Goal: Information Seeking & Learning: Get advice/opinions

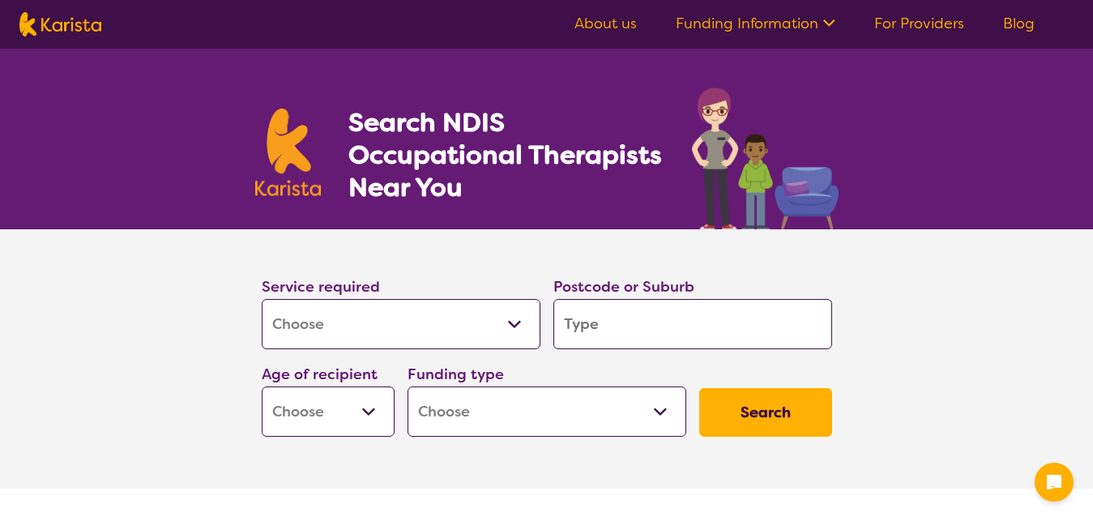
select select "[MEDICAL_DATA]"
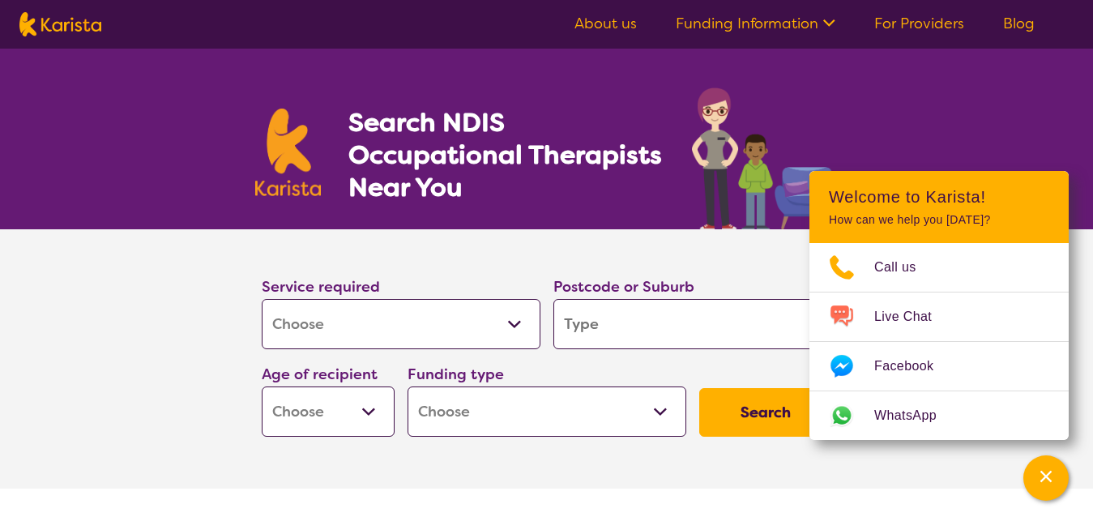
click at [514, 329] on select "Allied Health Assistant Assessment (ADHD or Autism) Behaviour support Counselli…" at bounding box center [401, 324] width 279 height 50
click option "[MEDICAL_DATA]" at bounding box center [0, 0] width 0 height 0
click at [262, 299] on select "Allied Health Assistant Assessment (ADHD or Autism) Behaviour support Counselli…" at bounding box center [401, 324] width 279 height 50
select select "NDIS Support Coordination"
click option "NDIS Support Coordination" at bounding box center [0, 0] width 0 height 0
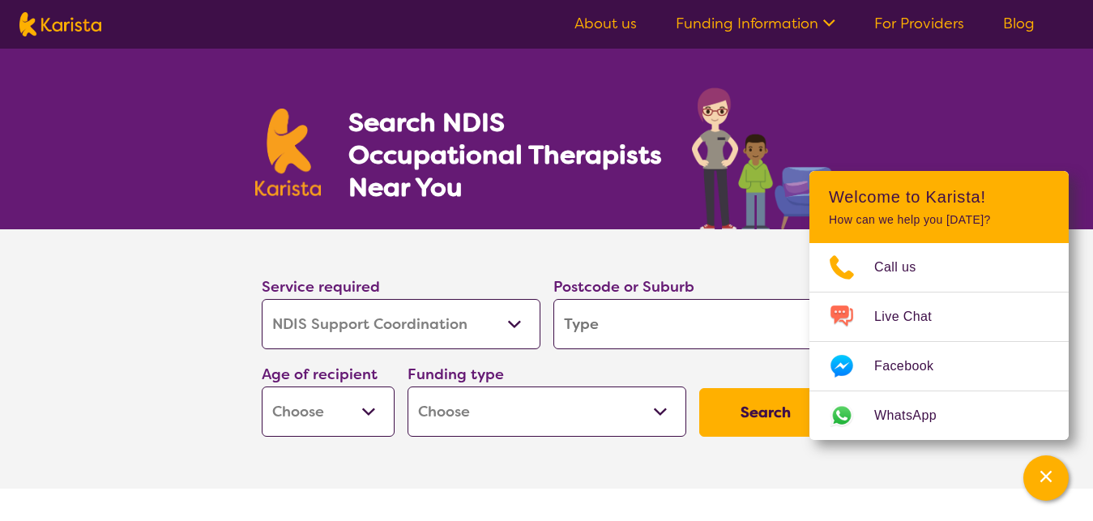
select select "NDIS Support Coordination"
click at [944, 130] on div "Search NDIS Occupational Therapists Near You" at bounding box center [546, 139] width 1093 height 181
click at [770, 322] on input "search" at bounding box center [692, 324] width 279 height 50
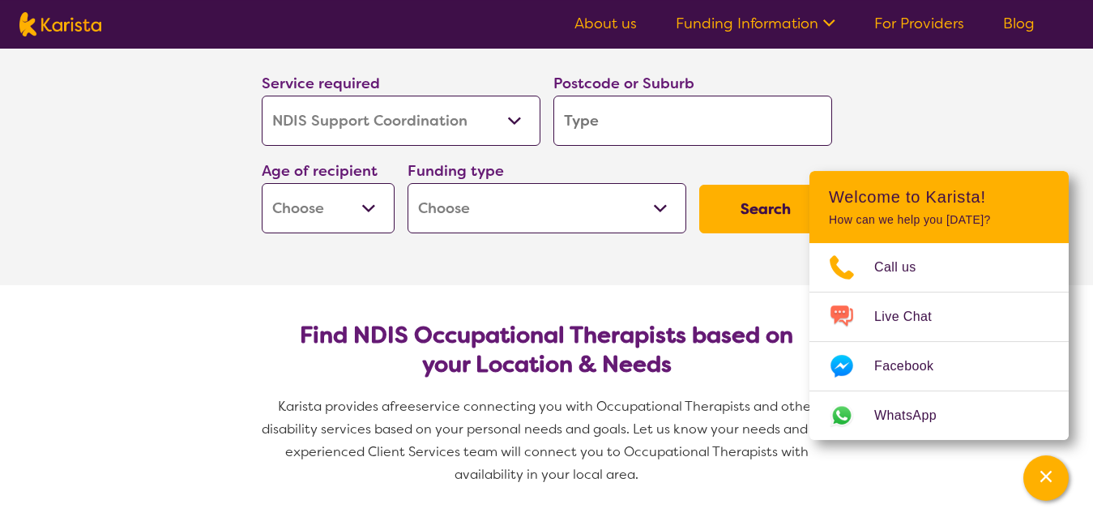
scroll to position [187, 0]
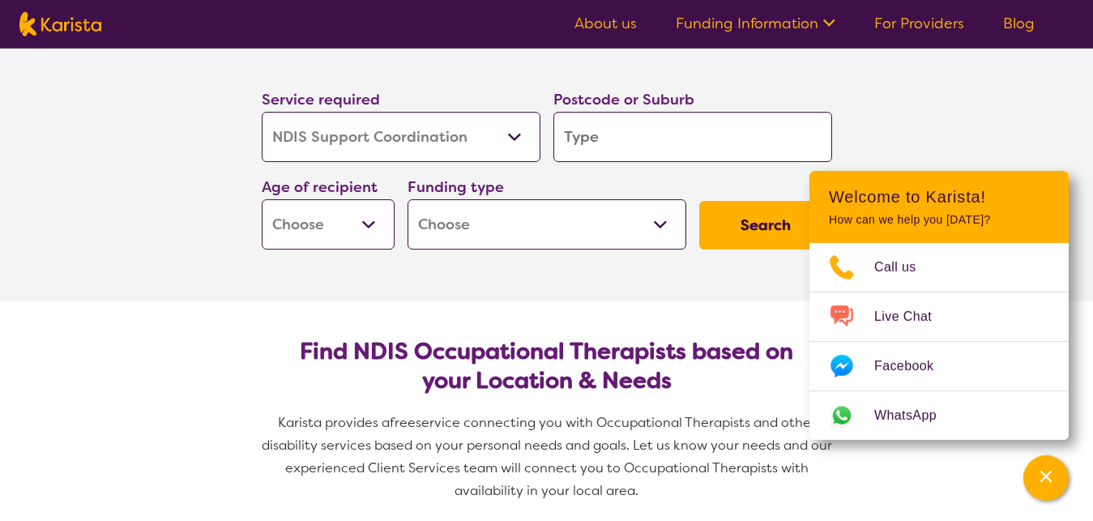
click at [689, 141] on input "search" at bounding box center [692, 137] width 279 height 50
type input "3"
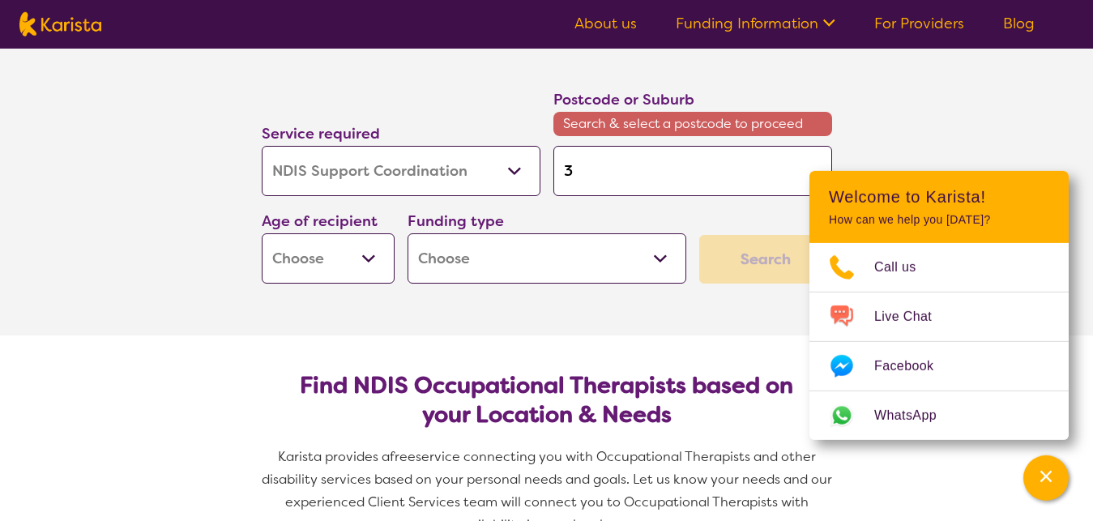
type input "30"
type input "305"
type input "3051"
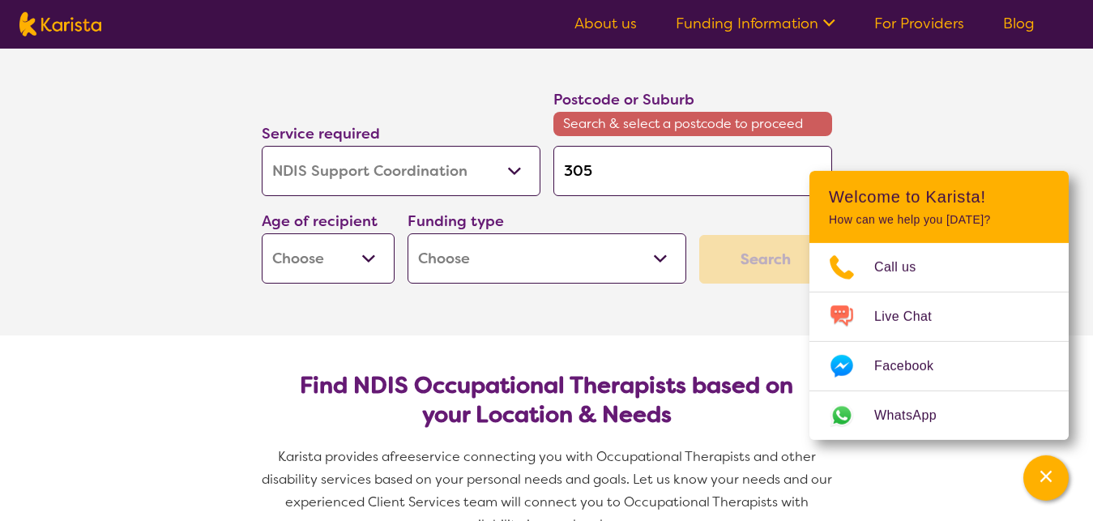
type input "3051"
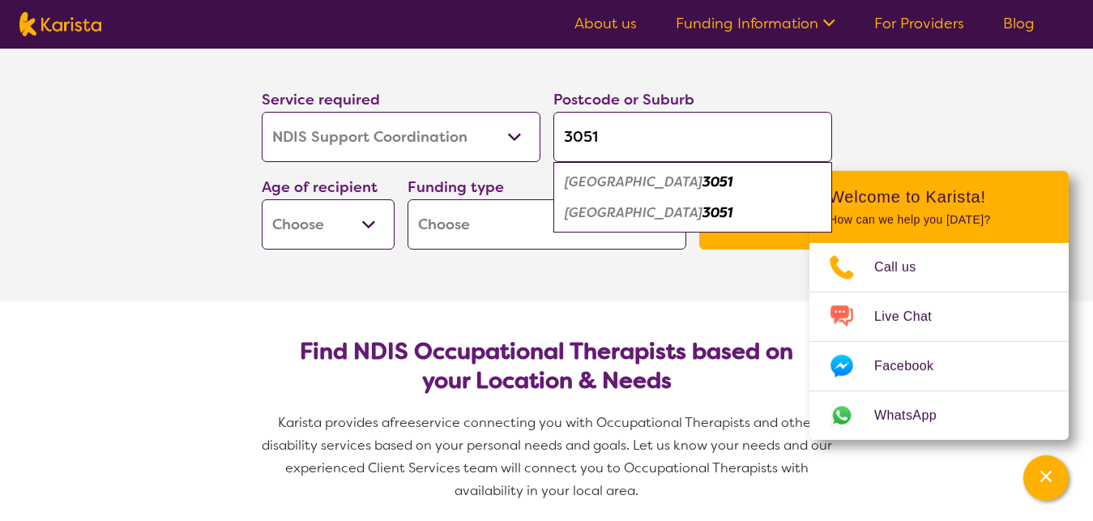
type input "3051"
click at [651, 210] on em "North Melbourne" at bounding box center [634, 212] width 138 height 17
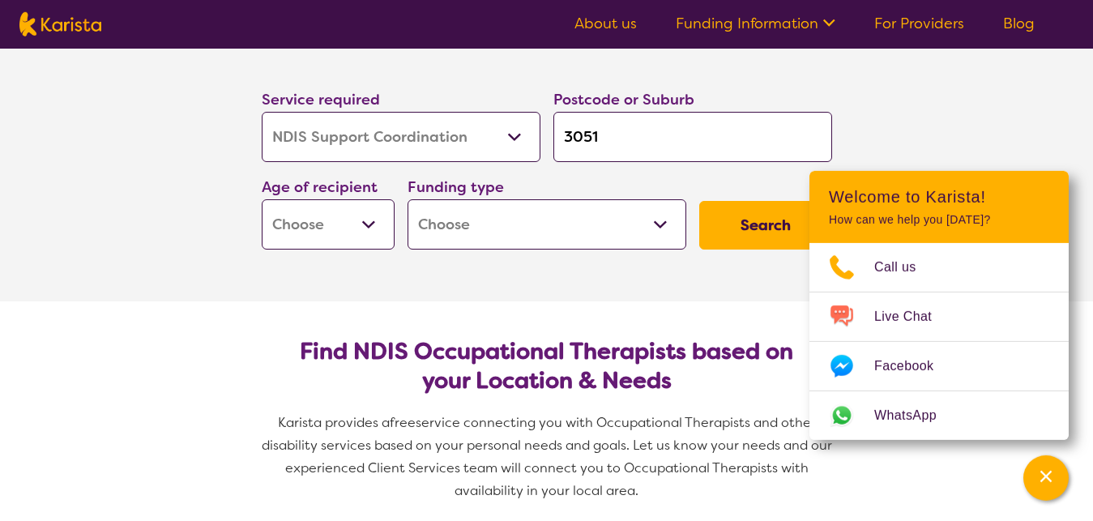
click at [262, 199] on select "Early Childhood - 0 to 9 Child - 10 to 11 Adolescent - 12 to 17 Adult - 18 to 6…" at bounding box center [328, 224] width 133 height 50
select select "AD"
click option "Adult - 18 to 64" at bounding box center [0, 0] width 0 height 0
select select "AD"
click at [407, 199] on select "Home Care Package (HCP) National Disability Insurance Scheme (NDIS) I don't know" at bounding box center [546, 224] width 279 height 50
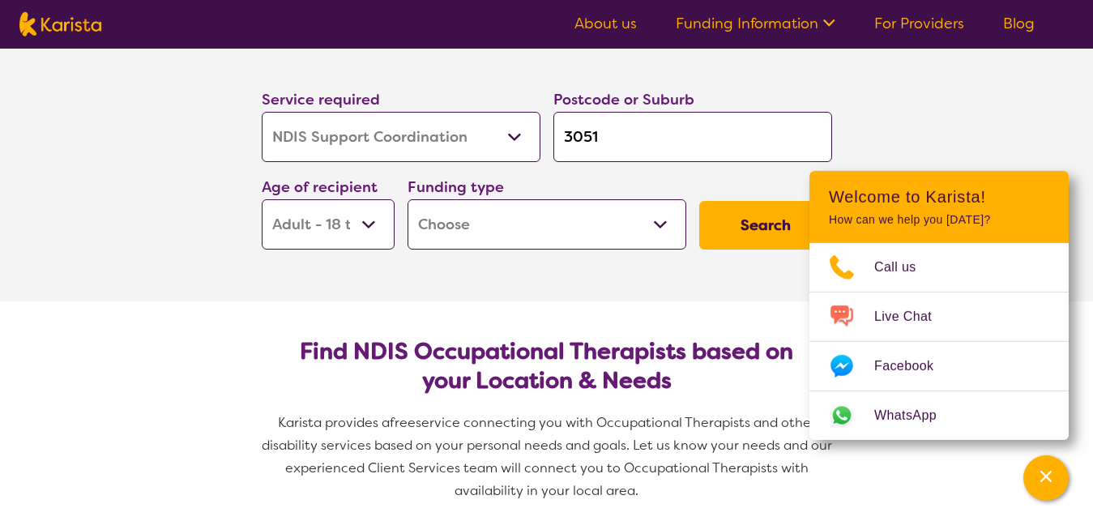
select select "HCP"
click option "Home Care Package (HCP)" at bounding box center [0, 0] width 0 height 0
select select "HCP"
click at [753, 224] on button "Search" at bounding box center [765, 225] width 133 height 49
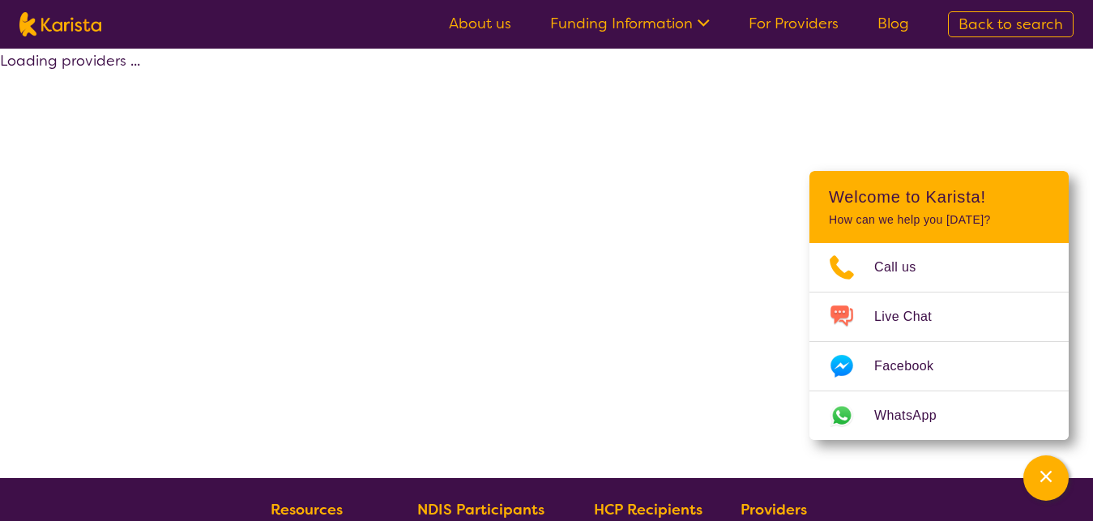
select select "by_score"
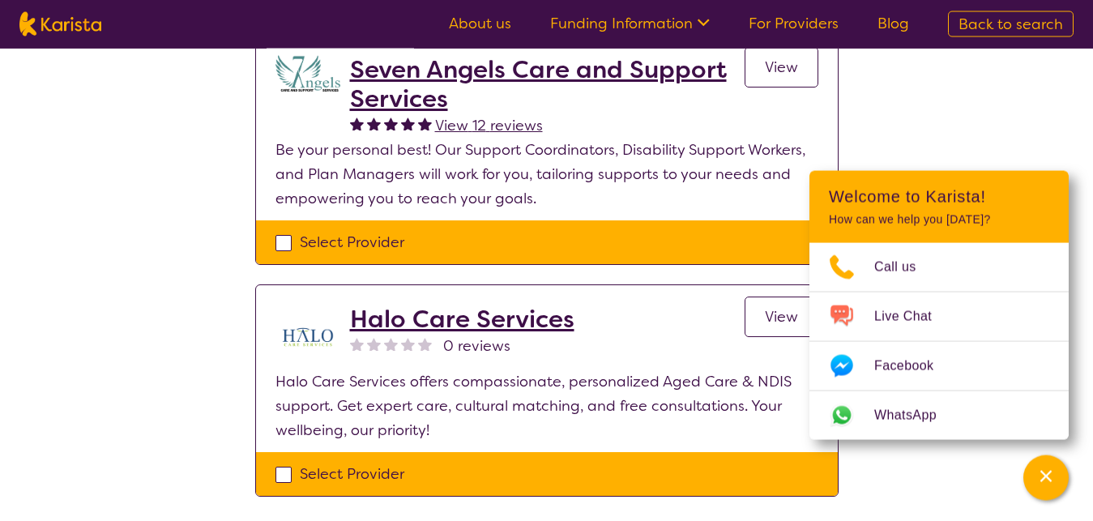
scroll to position [79, 0]
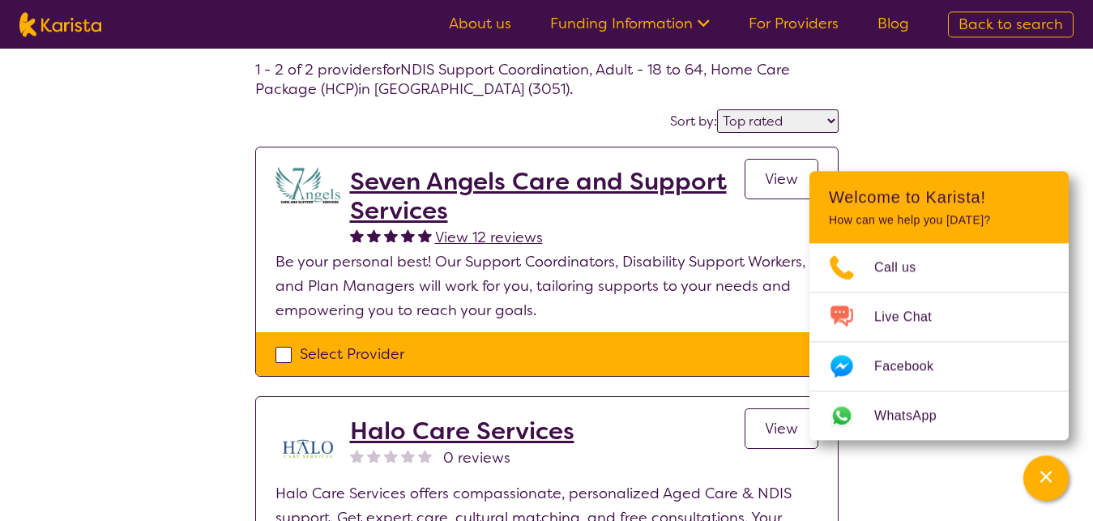
click at [392, 185] on h2 "Seven Angels Care and Support Services" at bounding box center [547, 196] width 394 height 58
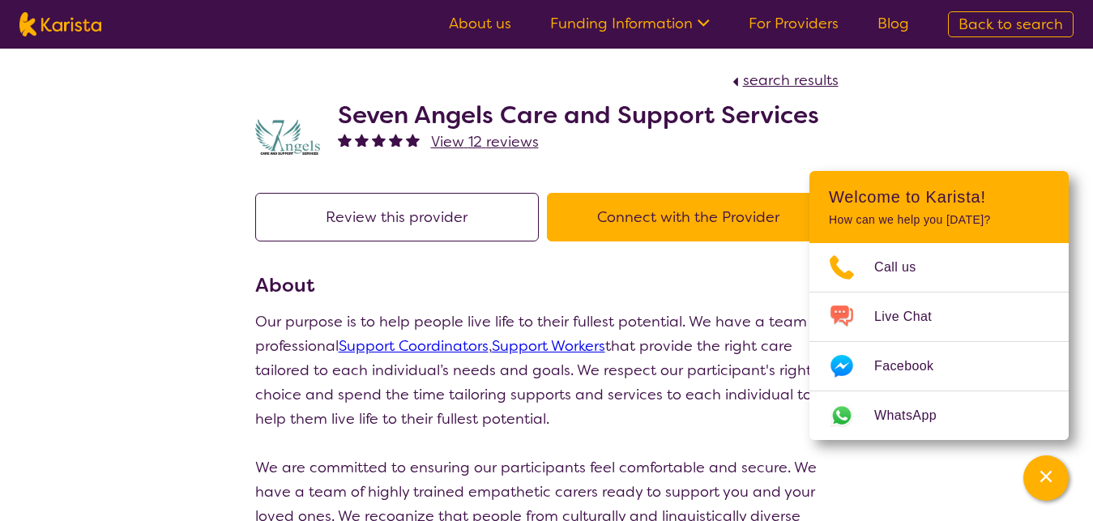
scroll to position [79, 0]
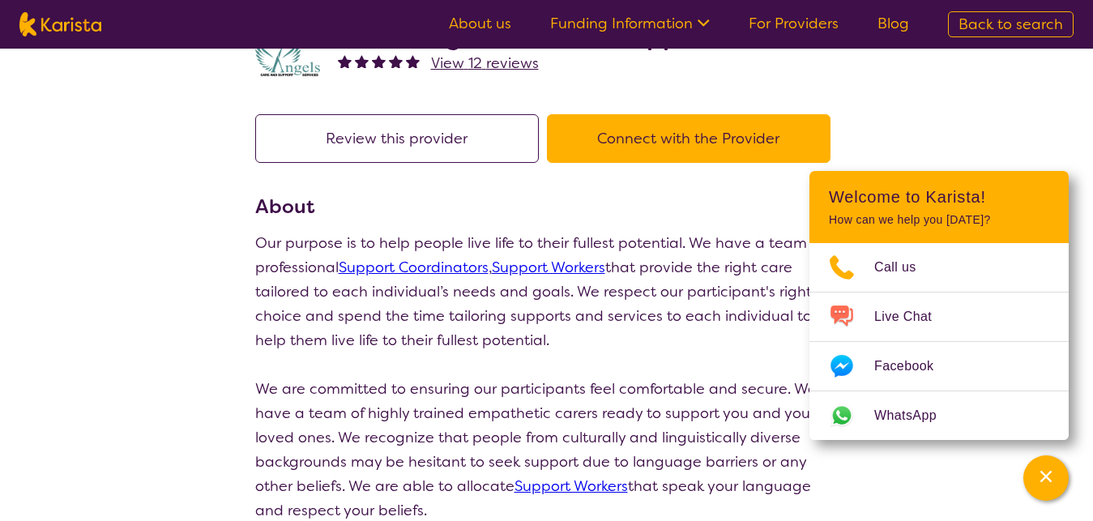
select select "by_score"
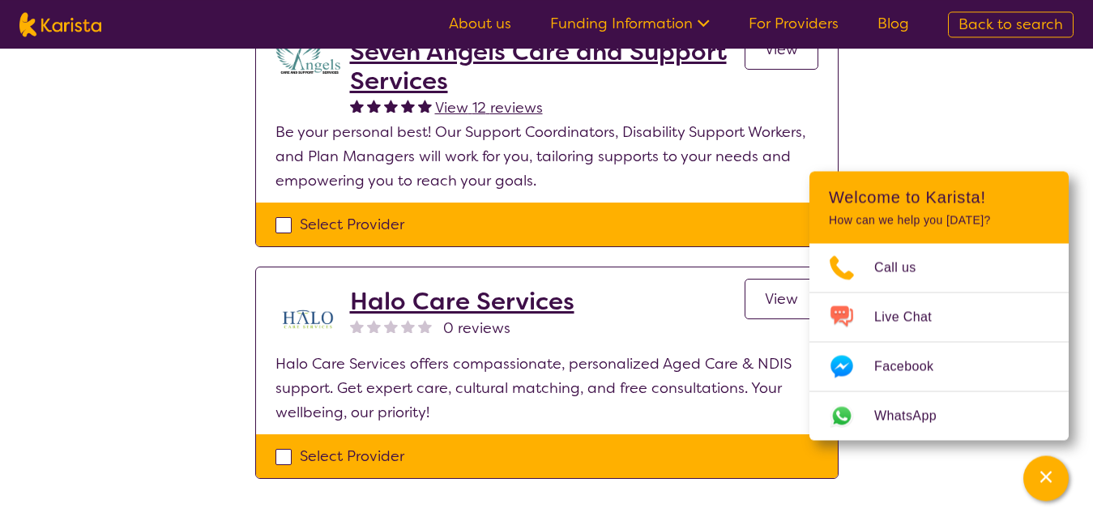
scroll to position [245, 0]
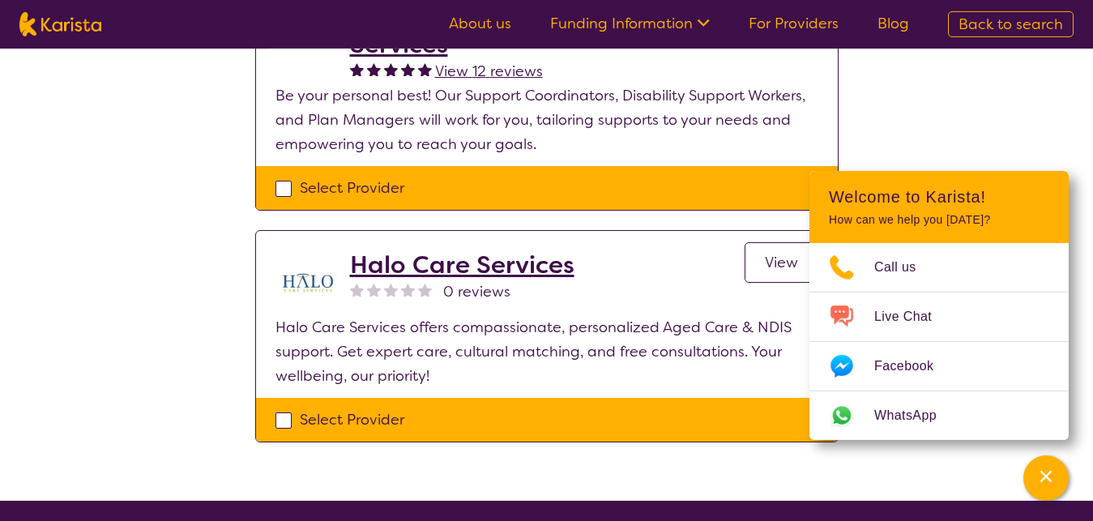
click at [462, 266] on h2 "Halo Care Services" at bounding box center [462, 264] width 224 height 29
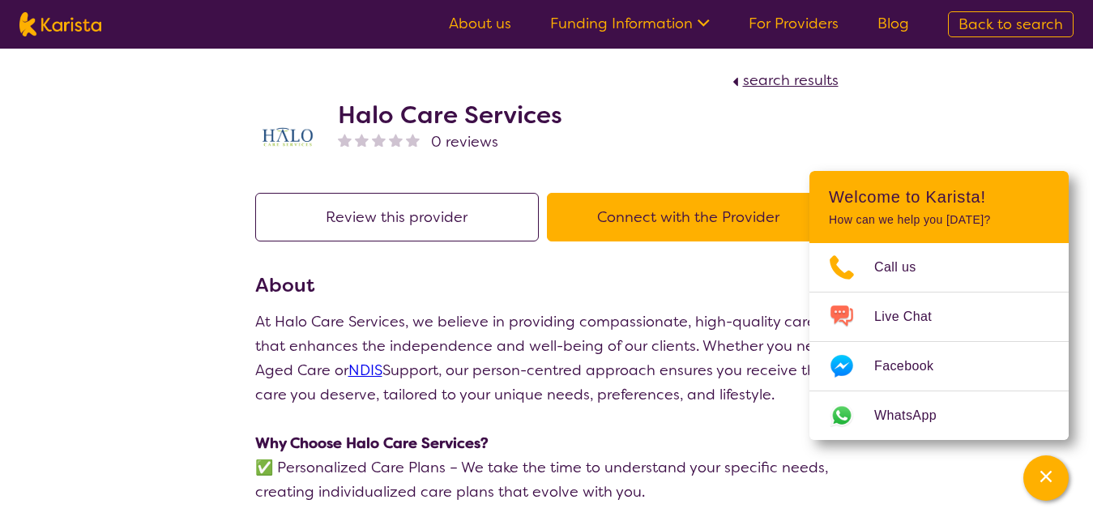
select select "by_score"
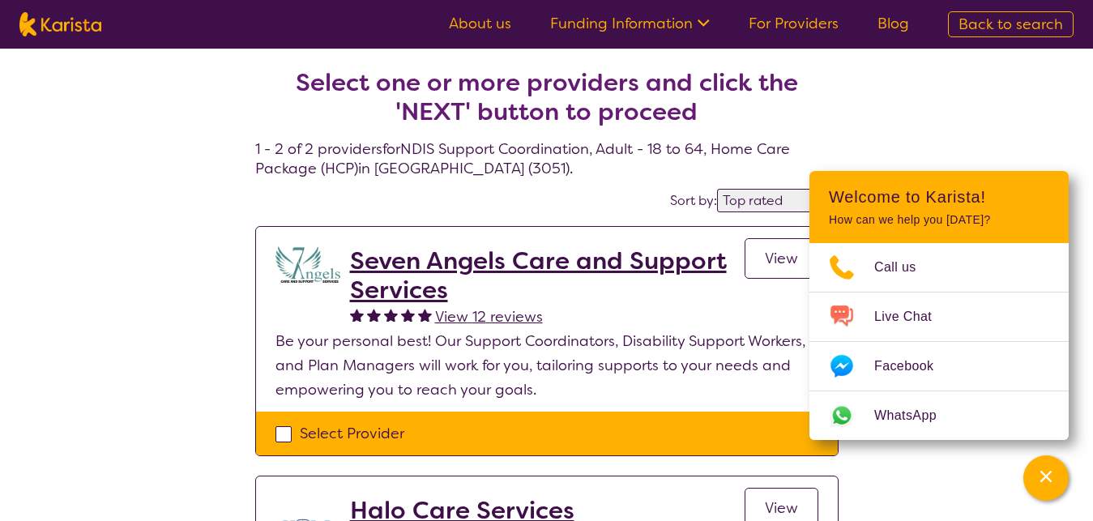
click at [589, 252] on h2 "Seven Angels Care and Support Services" at bounding box center [547, 275] width 394 height 58
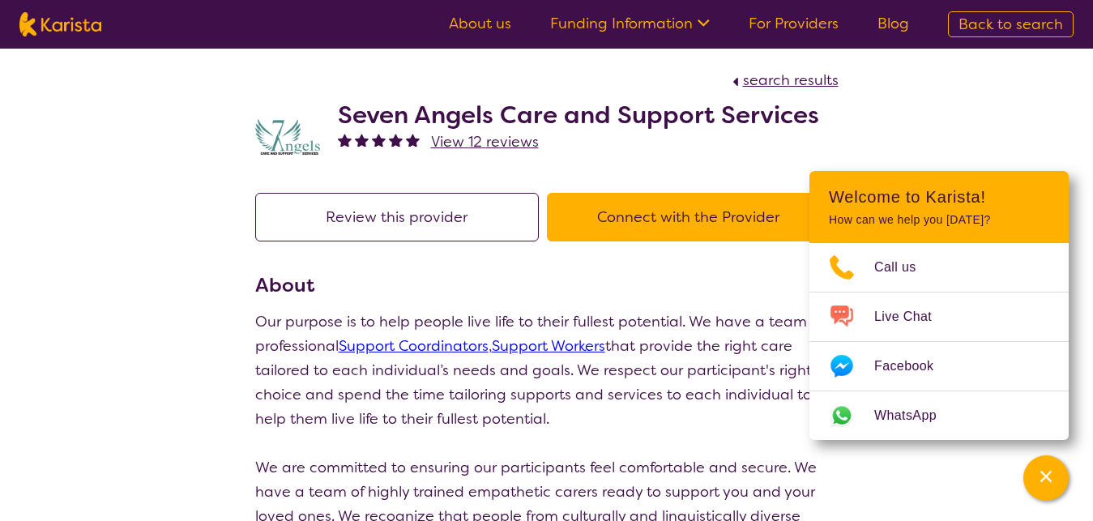
click at [816, 76] on span "search results" at bounding box center [791, 79] width 96 height 19
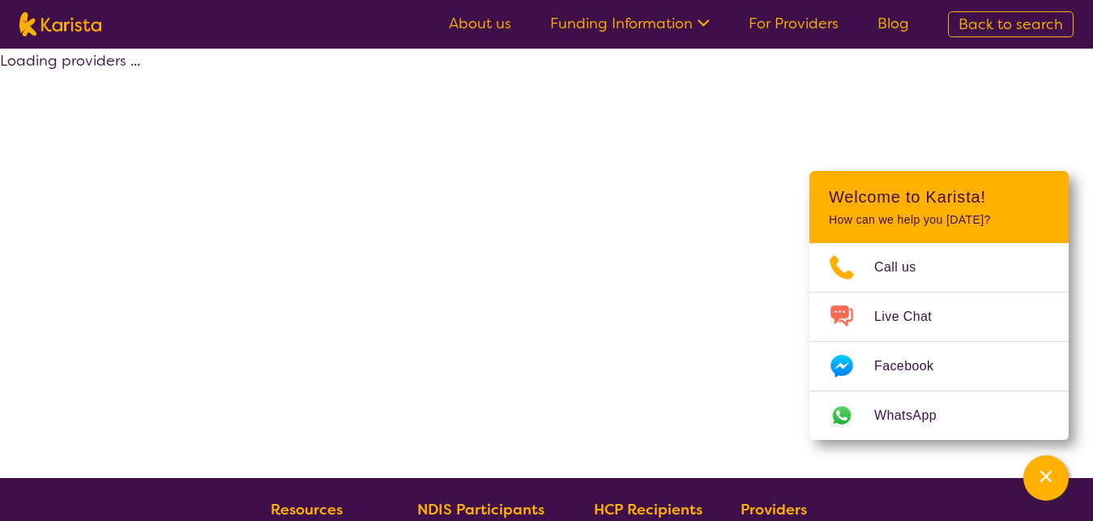
select select "by_score"
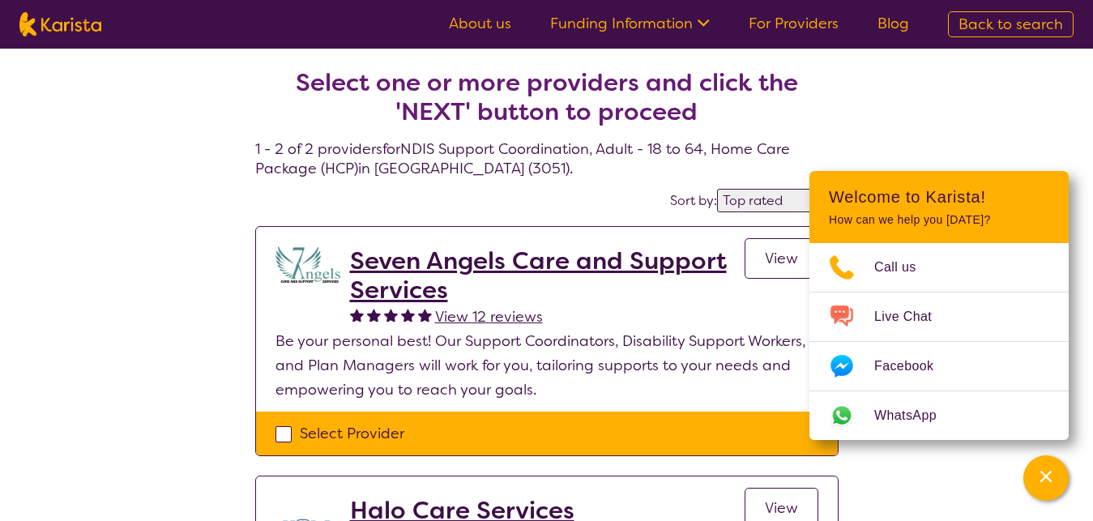
click at [411, 279] on h2 "Seven Angels Care and Support Services" at bounding box center [547, 275] width 394 height 58
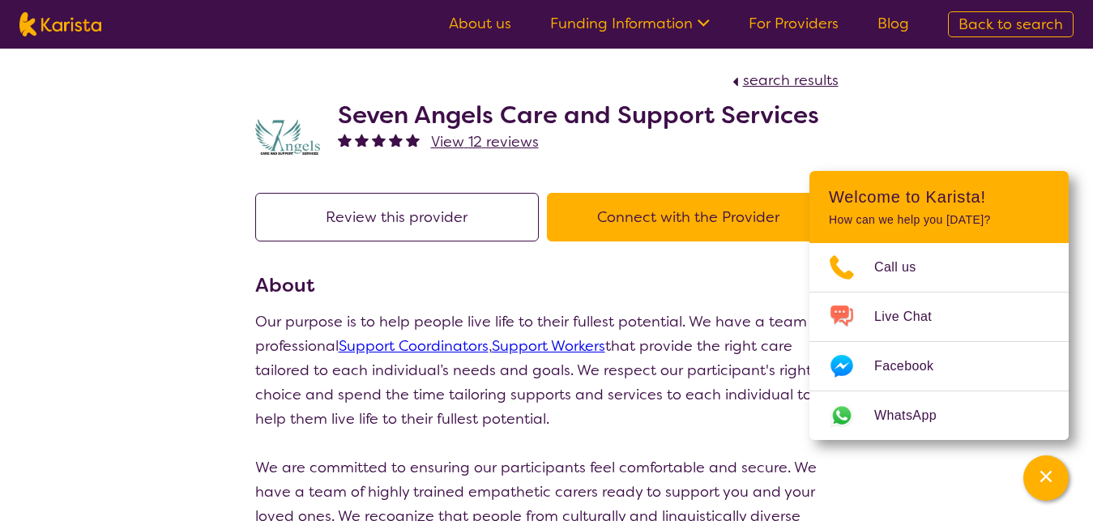
click at [447, 347] on link "Support Coordinators" at bounding box center [414, 345] width 150 height 19
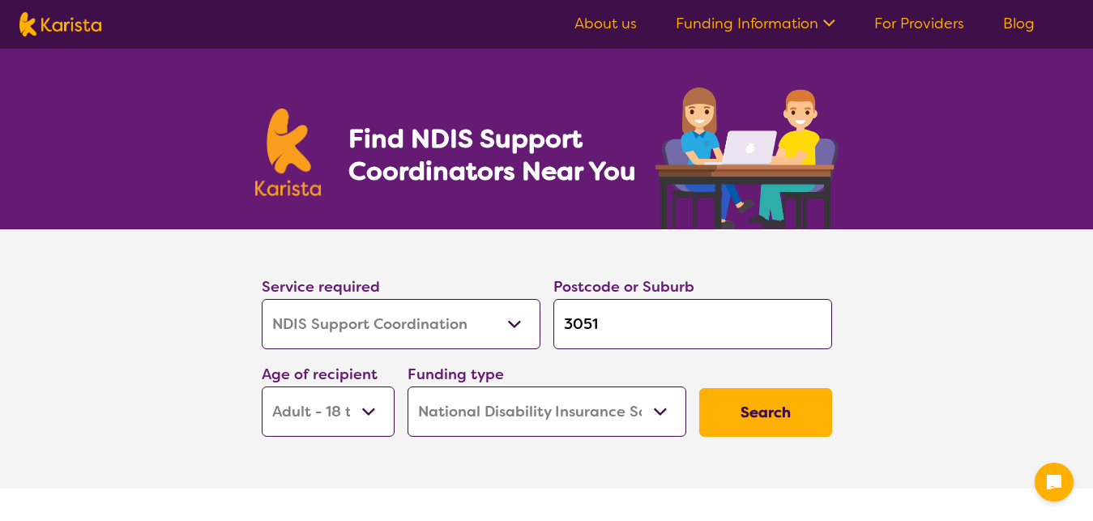
select select "NDIS Support Coordination"
select select "AD"
select select "NDIS"
select select "NDIS Support Coordination"
select select "AD"
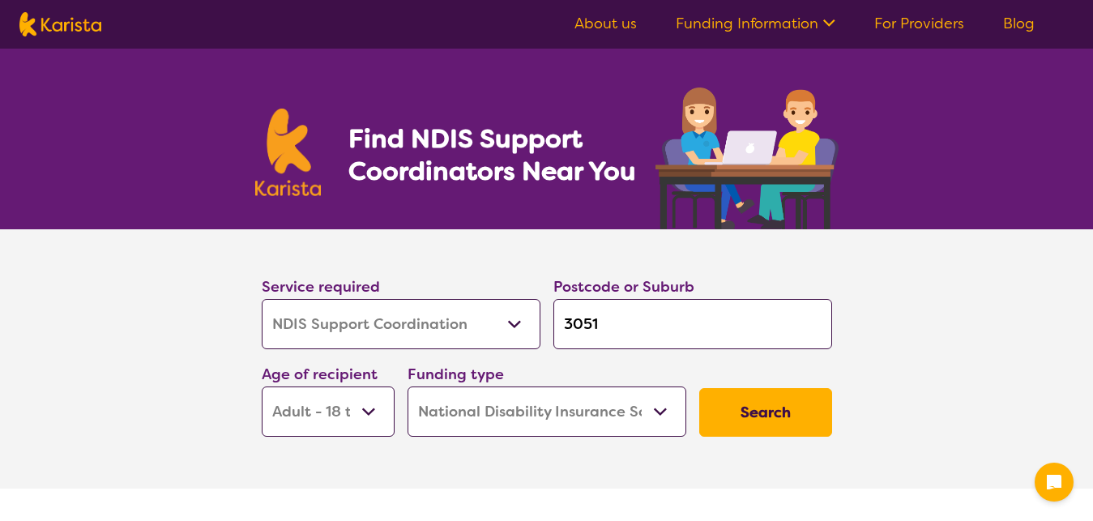
select select "NDIS"
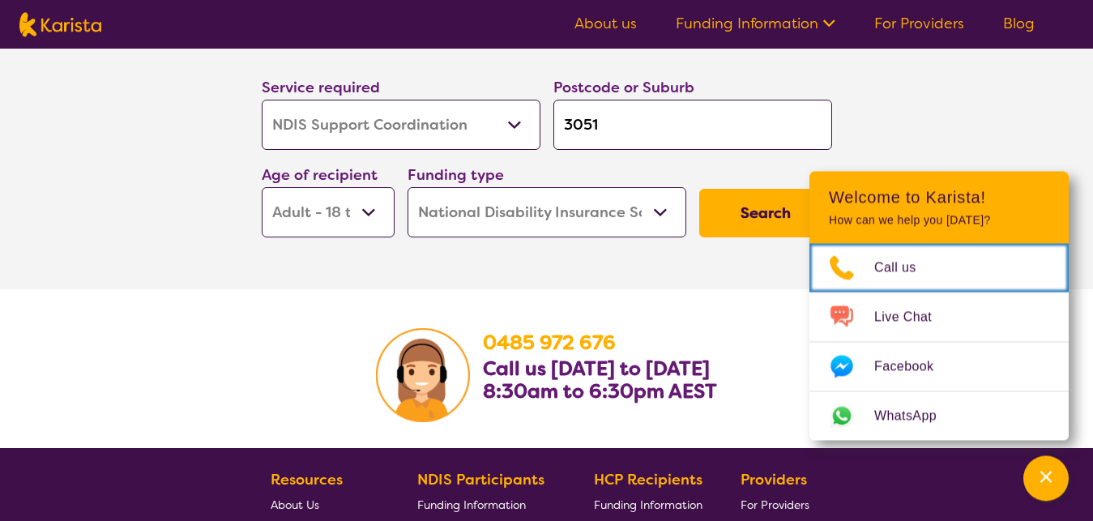
scroll to position [2865, 0]
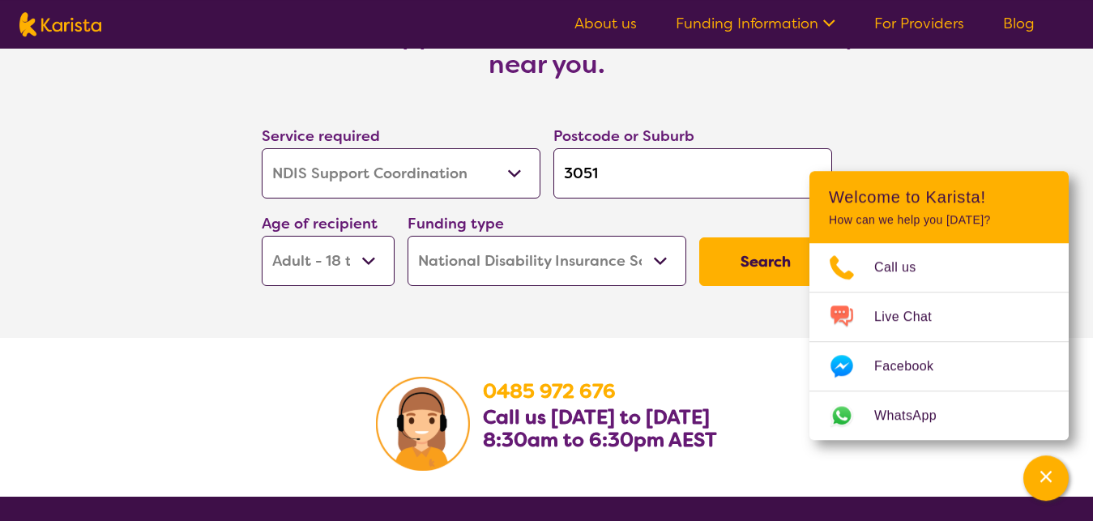
click at [776, 263] on button "Search" at bounding box center [765, 261] width 133 height 49
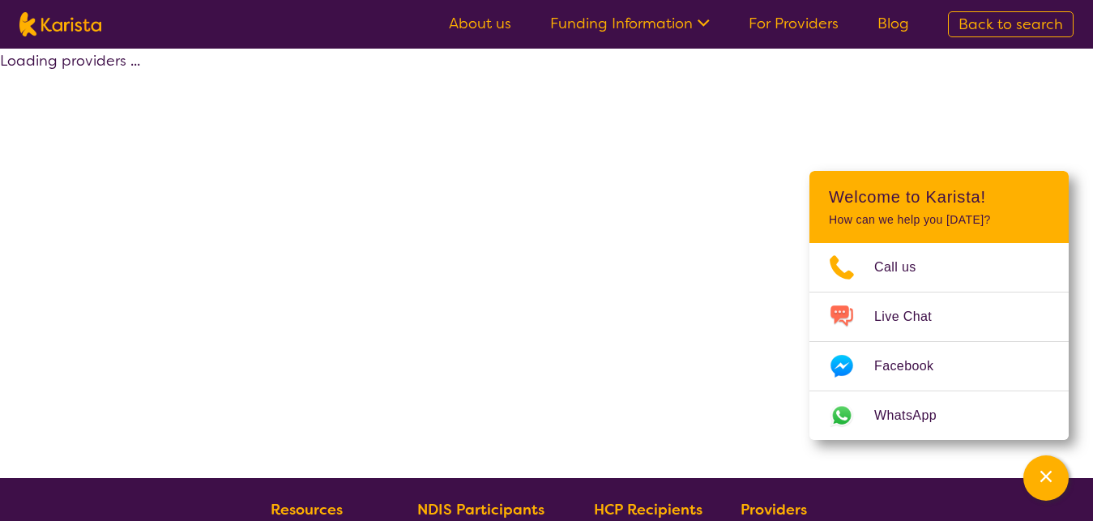
select select "by_score"
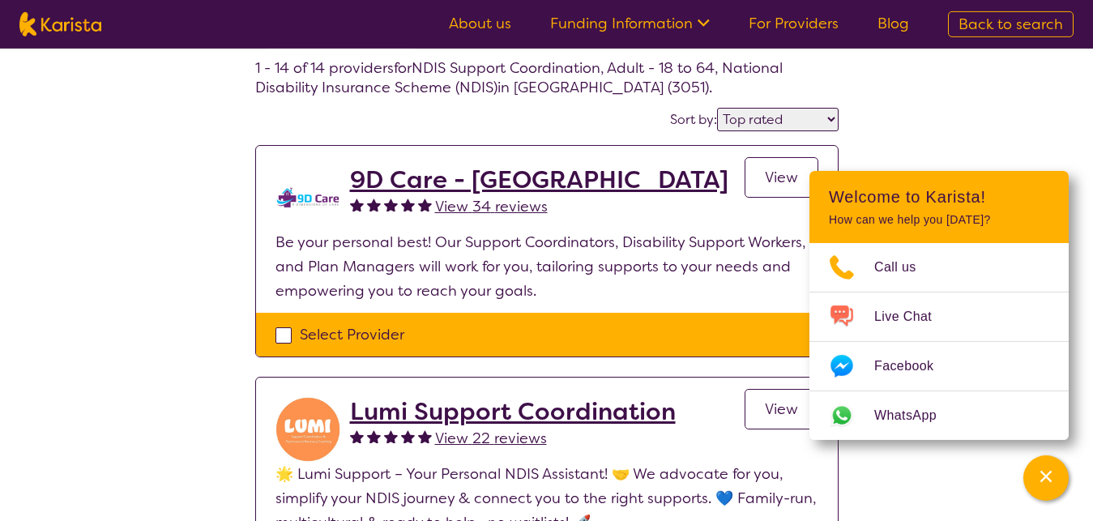
scroll to position [75, 0]
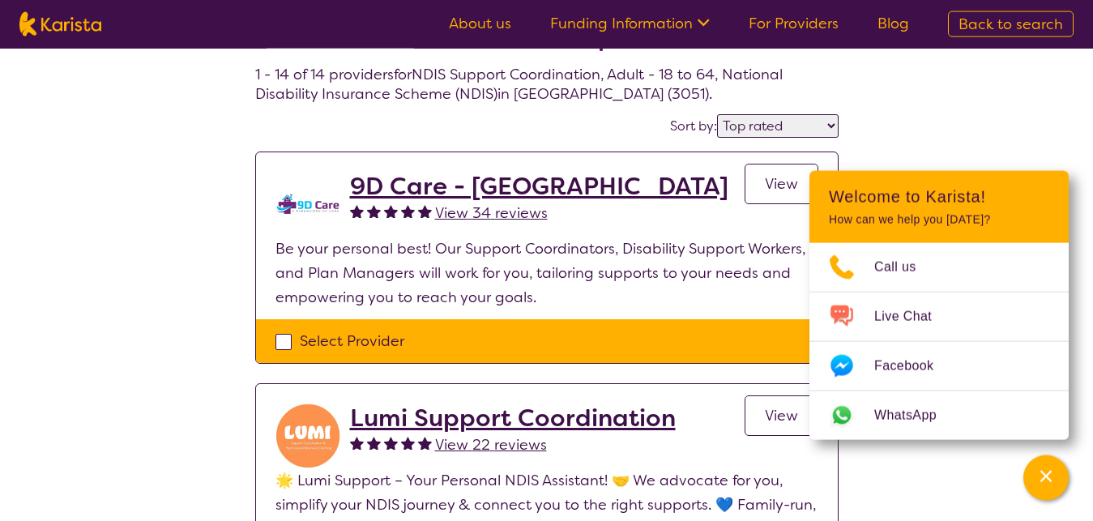
click at [445, 183] on h2 "9D Care - [GEOGRAPHIC_DATA]" at bounding box center [539, 186] width 378 height 29
